Goal: Task Accomplishment & Management: Use online tool/utility

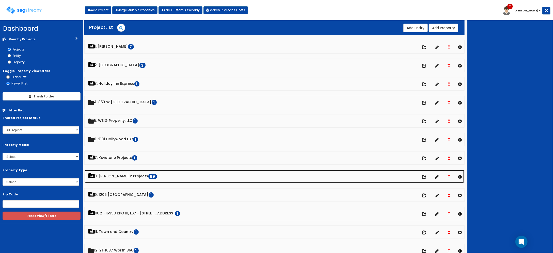
click at [121, 176] on link "8. Paul R Projects 69" at bounding box center [275, 176] width 380 height 13
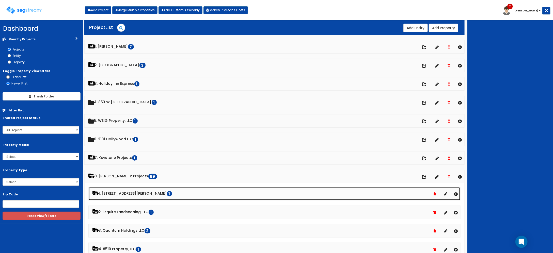
click at [123, 191] on link "1. 2807 Ferguson Lane LP 1" at bounding box center [275, 193] width 372 height 13
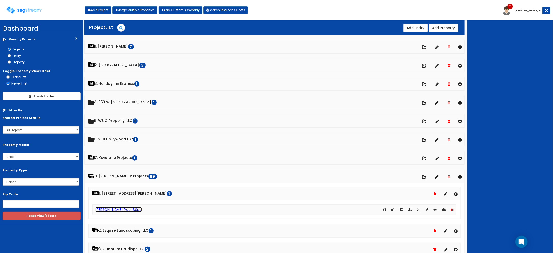
click at [116, 210] on link "[PERSON_NAME] Pool &Spa" at bounding box center [118, 209] width 47 height 5
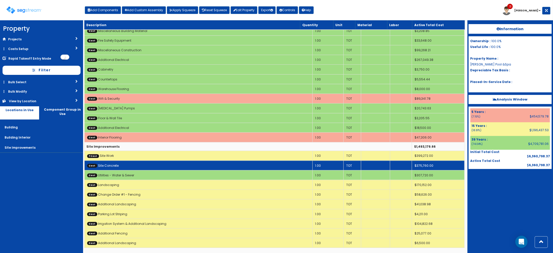
scroll to position [259, 0]
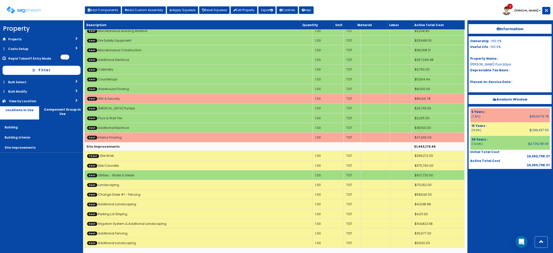
click at [484, 201] on div "Information Ownership : 100.0% Useful Life : 100.0% Property Name : Hines Pool …" at bounding box center [510, 136] width 86 height 233
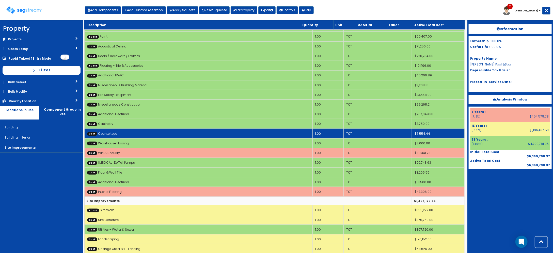
scroll to position [227, 0]
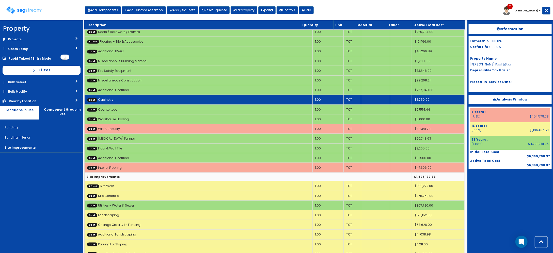
click at [169, 103] on td "Cost Cabinetry" at bounding box center [198, 100] width 228 height 10
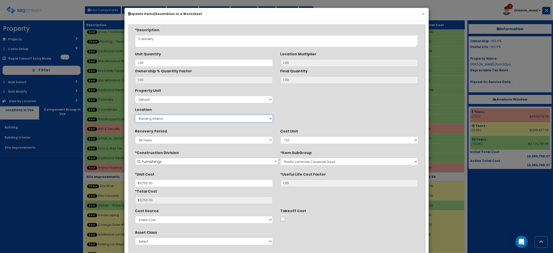
click at [170, 119] on select "Select Building Building Interior Site Improvements Add New Location" at bounding box center [204, 119] width 138 height 8
click at [166, 146] on div "*Description Cabinetry Unit Quantity 1.00 Location Multiplier 1.00 1.00 1.00" at bounding box center [276, 140] width 291 height 226
click at [165, 140] on select "5 Years 7 Years 9 Years 10 Years 15 Years 15 Year QLI 15 Year QRP 15 Year QIP 2…" at bounding box center [204, 140] width 138 height 8
select select "5Y"
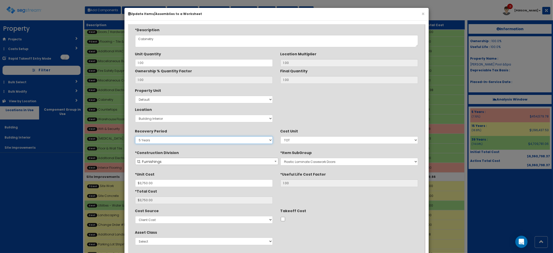
click at [135, 137] on select "5 Years 7 Years 9 Years 10 Years 15 Years 15 Year QLI 15 Year QRP 15 Year QIP 2…" at bounding box center [204, 140] width 138 height 8
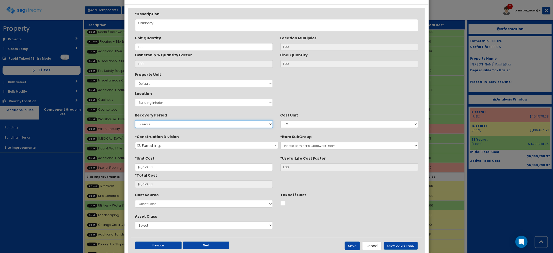
scroll to position [29, 0]
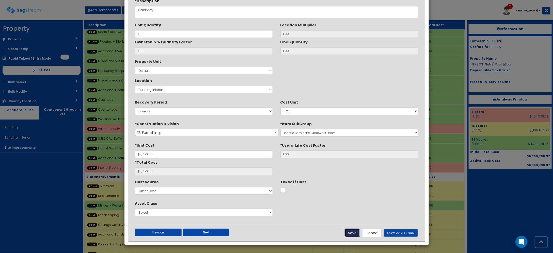
click at [356, 234] on button "Save" at bounding box center [352, 233] width 15 height 9
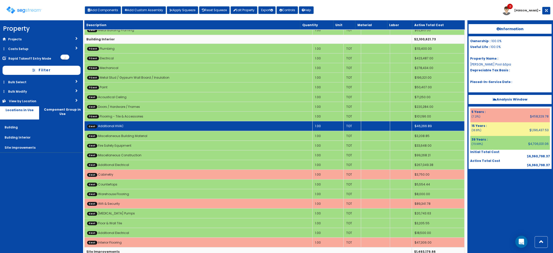
scroll to position [163, 0]
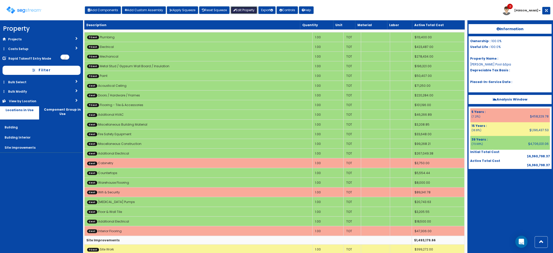
click at [244, 10] on link "Edit Property" at bounding box center [244, 10] width 27 height 8
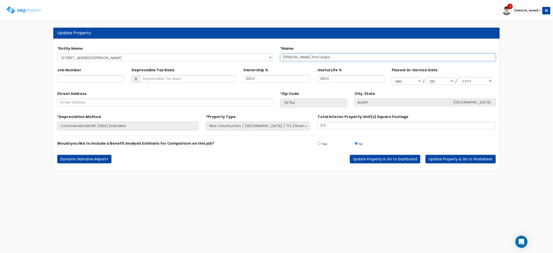
click at [297, 55] on input "[PERSON_NAME] Pool &Spa" at bounding box center [388, 58] width 216 height 8
type input "Hanes Pool &Spa"
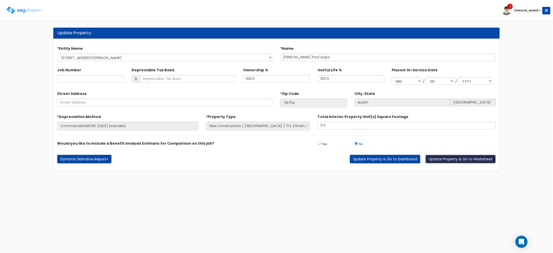
click at [468, 159] on button "Update Property & Go to Worksheet" at bounding box center [461, 159] width 70 height 9
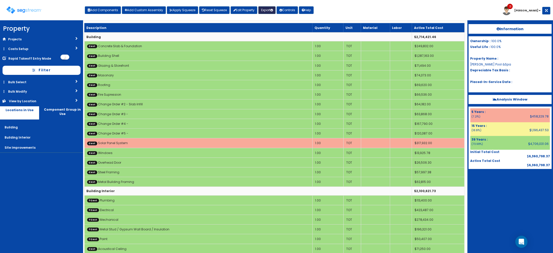
click at [269, 9] on button "Export" at bounding box center [266, 10] width 17 height 8
click at [270, 20] on link "Engineering Report(xlsx)" at bounding box center [284, 21] width 50 height 10
click at [254, 10] on link "Edit Property" at bounding box center [244, 10] width 27 height 8
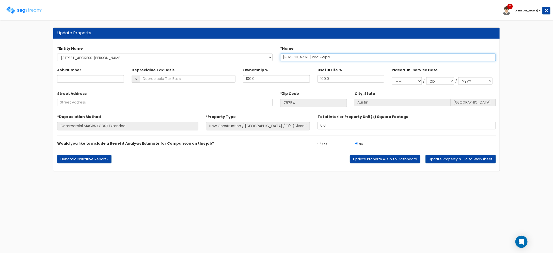
drag, startPoint x: 289, startPoint y: 57, endPoint x: 465, endPoint y: 56, distance: 176.3
click at [289, 57] on input "[PERSON_NAME] Pool &Spa" at bounding box center [388, 58] width 216 height 8
type input "[PERSON_NAME] Pool &Spa"
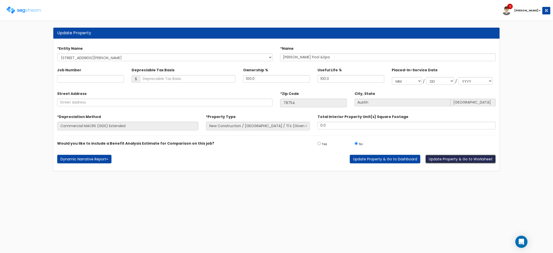
click at [465, 161] on button "Update Property & Go to Worksheet" at bounding box center [461, 159] width 70 height 9
